Goal: Information Seeking & Learning: Compare options

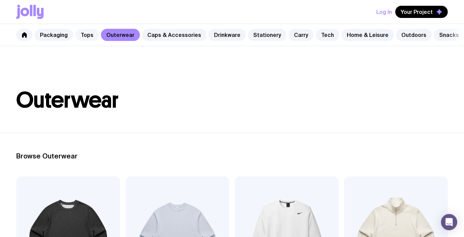
click at [88, 32] on link "Tops" at bounding box center [87, 35] width 24 height 12
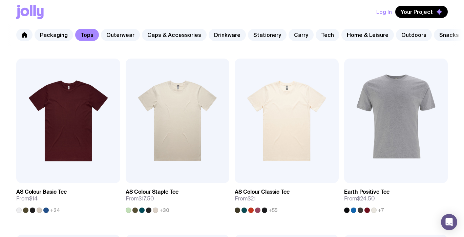
scroll to position [117, 0]
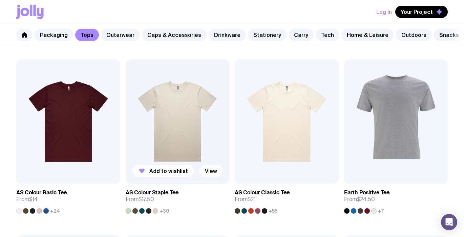
click at [213, 172] on link "View" at bounding box center [211, 171] width 23 height 12
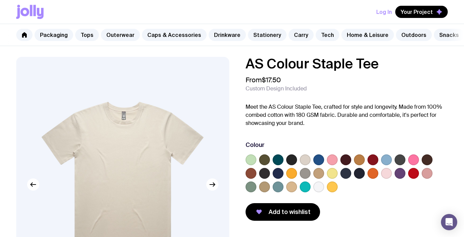
scroll to position [117, 0]
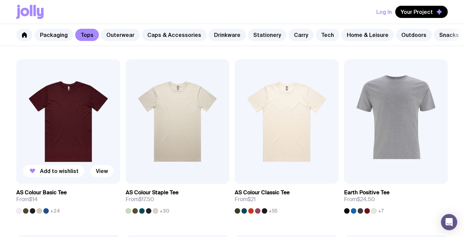
click at [56, 109] on img at bounding box center [68, 121] width 104 height 125
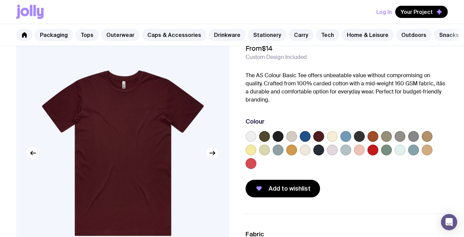
scroll to position [30, 0]
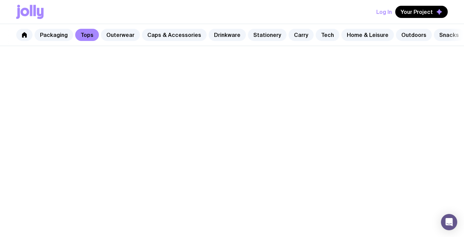
scroll to position [117, 0]
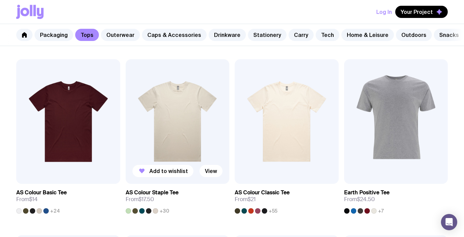
click at [197, 124] on img at bounding box center [178, 121] width 104 height 125
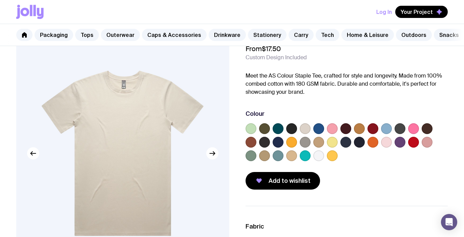
scroll to position [33, 0]
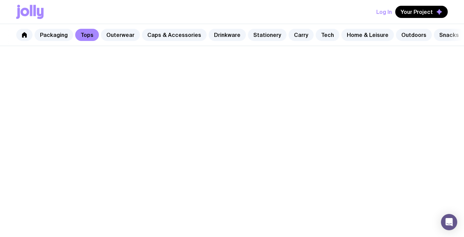
scroll to position [117, 0]
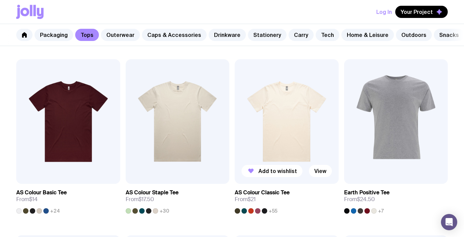
click at [296, 119] on img at bounding box center [287, 121] width 104 height 125
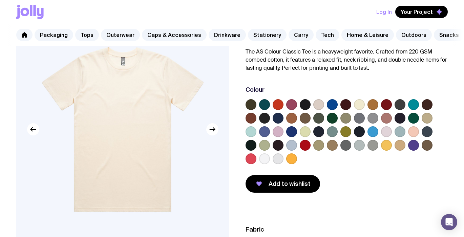
scroll to position [56, 0]
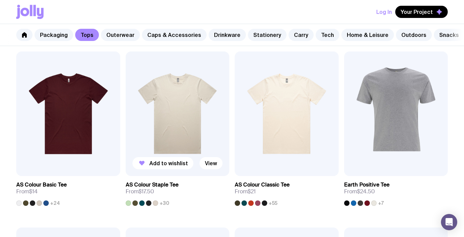
scroll to position [126, 0]
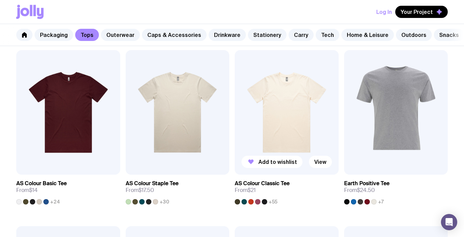
click at [283, 112] on img at bounding box center [287, 112] width 104 height 125
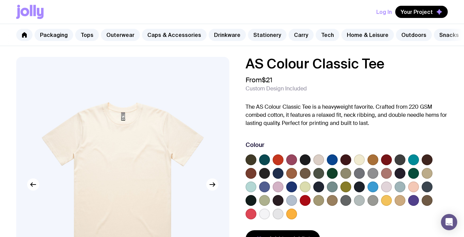
scroll to position [126, 0]
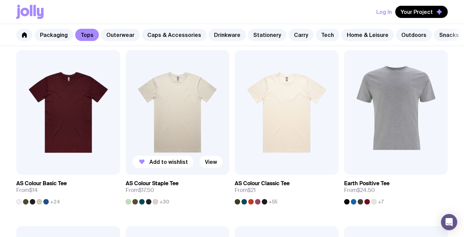
click at [165, 105] on img at bounding box center [178, 112] width 104 height 125
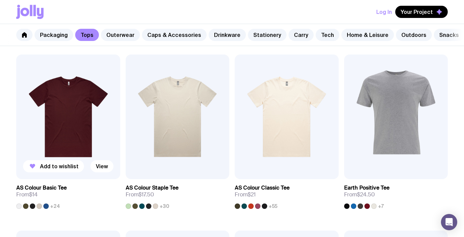
click at [58, 102] on img at bounding box center [68, 117] width 104 height 125
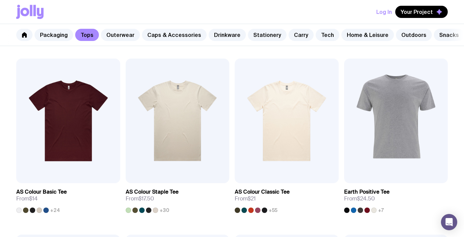
scroll to position [119, 0]
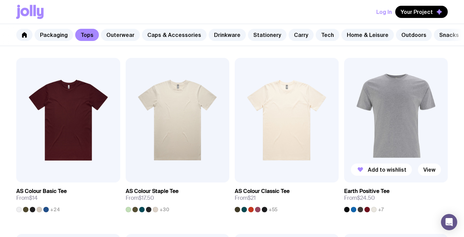
click at [402, 123] on img at bounding box center [396, 120] width 104 height 125
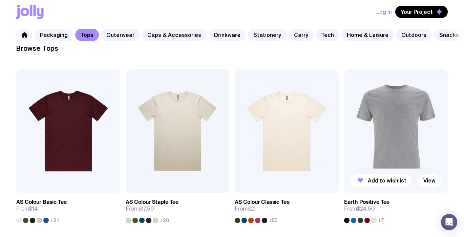
scroll to position [108, 0]
click at [117, 36] on link "Outerwear" at bounding box center [120, 35] width 39 height 12
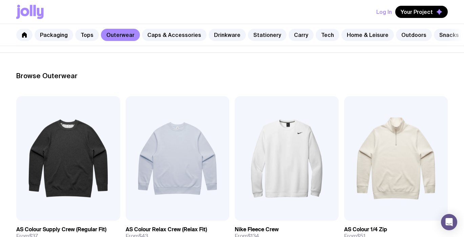
scroll to position [126, 0]
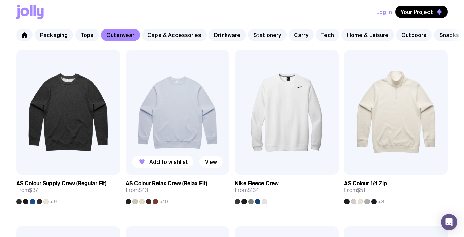
click at [182, 100] on img at bounding box center [178, 112] width 104 height 125
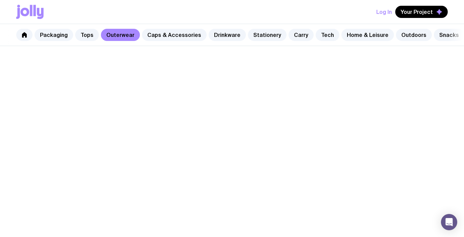
scroll to position [126, 0]
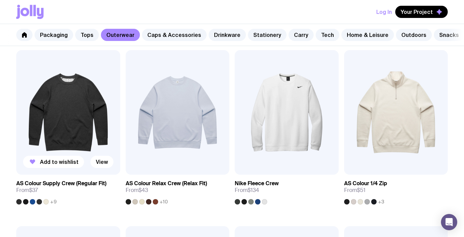
click at [72, 96] on img at bounding box center [68, 112] width 104 height 125
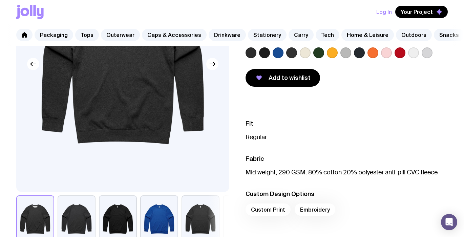
scroll to position [122, 0]
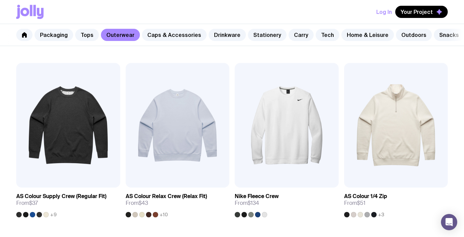
scroll to position [127, 0]
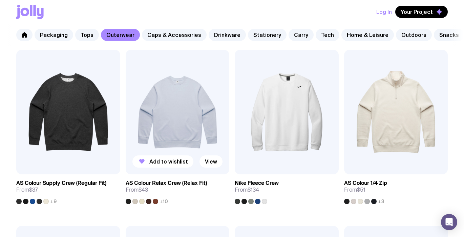
click at [175, 120] on img at bounding box center [178, 112] width 104 height 125
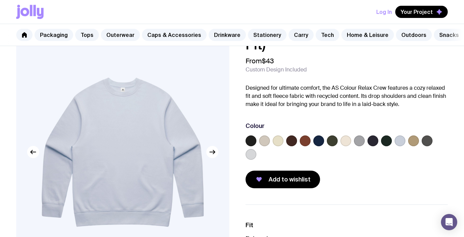
scroll to position [24, 0]
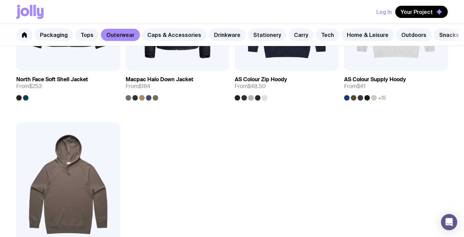
scroll to position [1020, 0]
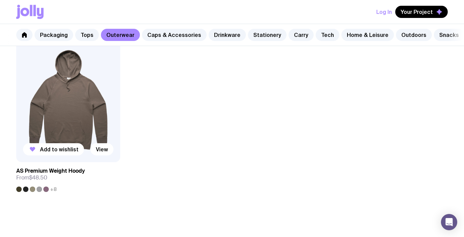
click at [68, 108] on img at bounding box center [68, 100] width 104 height 125
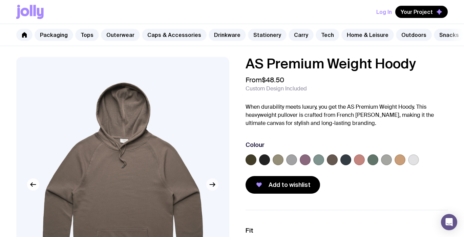
click at [216, 187] on icon "button" at bounding box center [212, 185] width 8 height 8
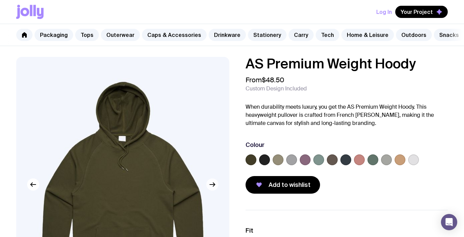
click at [216, 187] on icon "button" at bounding box center [212, 185] width 8 height 8
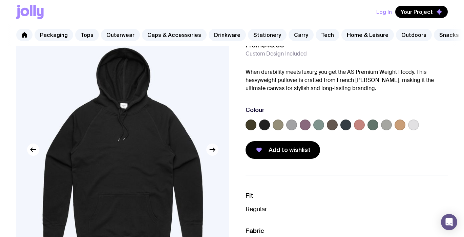
scroll to position [32, 0]
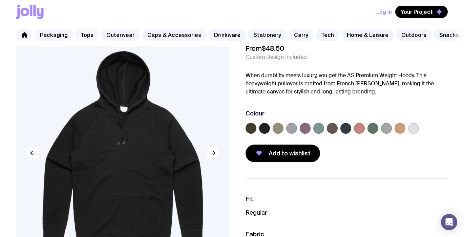
click at [87, 37] on link "Tops" at bounding box center [87, 35] width 24 height 12
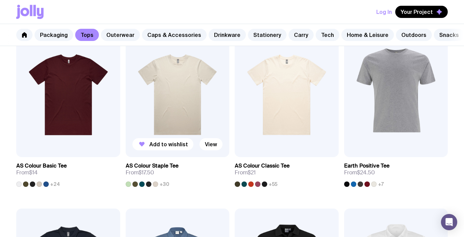
scroll to position [144, 0]
